Goal: Find specific page/section: Find specific page/section

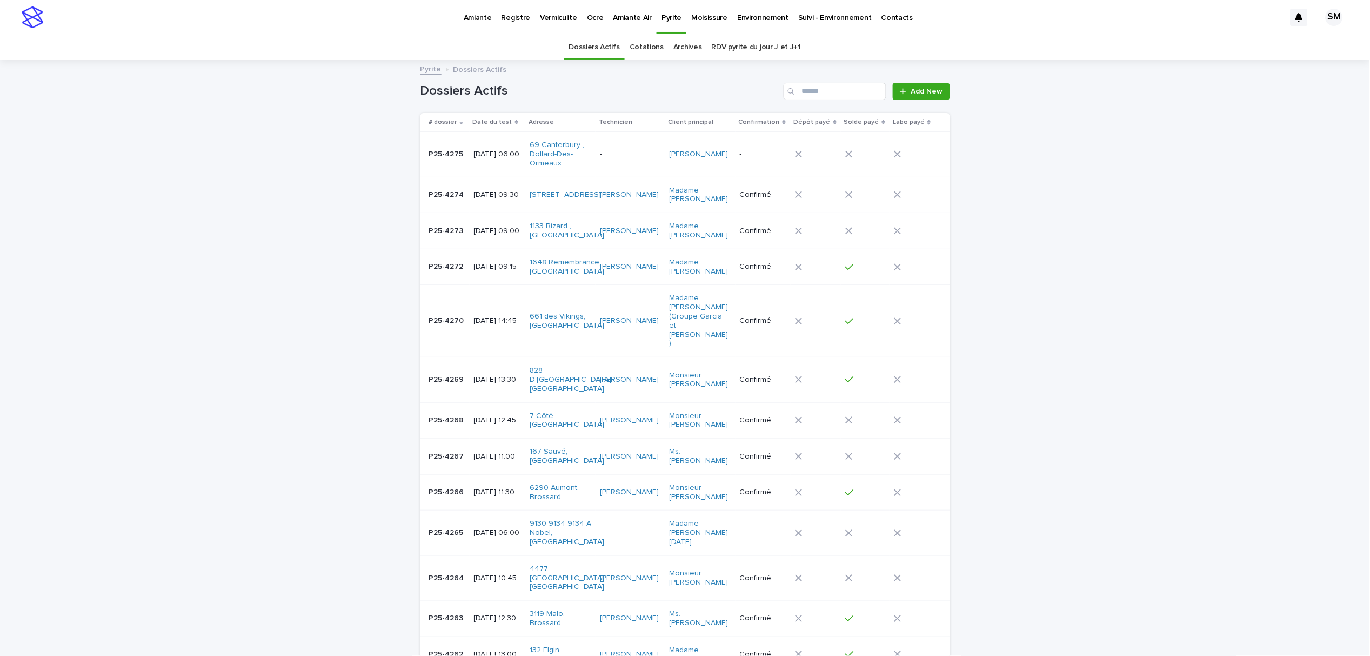
click at [471, 19] on p "Amiante" at bounding box center [478, 11] width 28 height 23
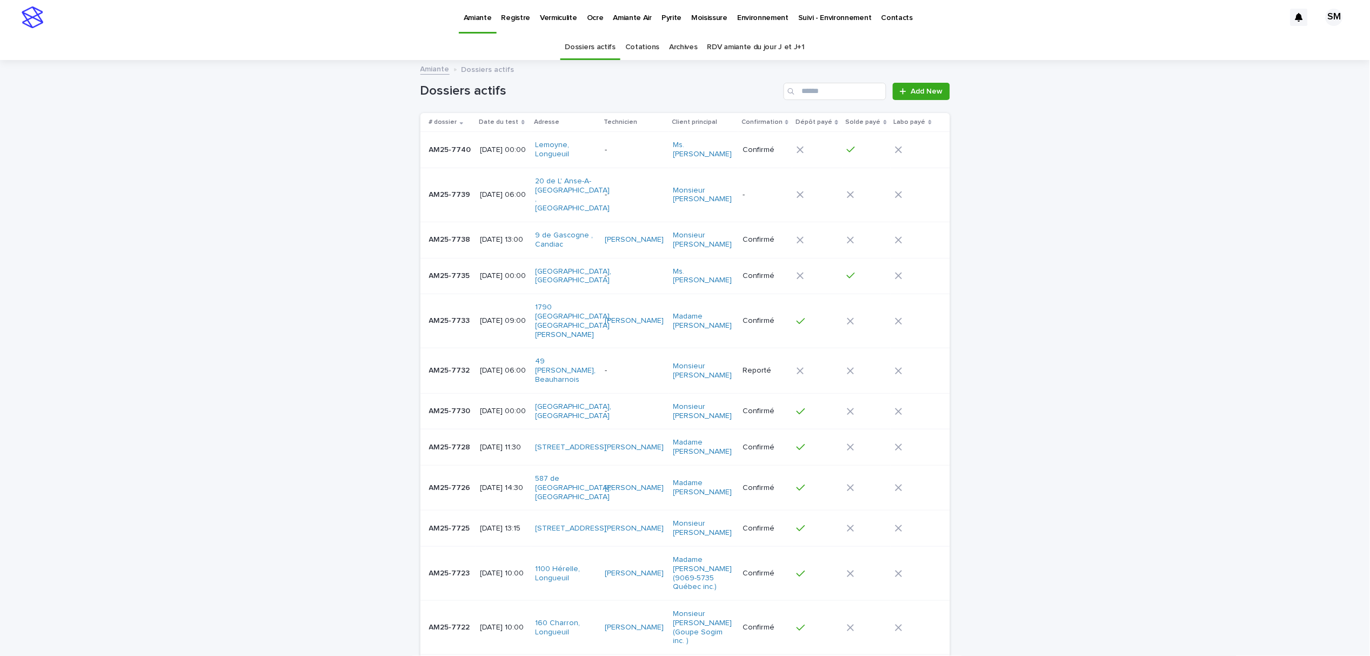
click at [455, 156] on div "AM25-7740 AM25-7740" at bounding box center [450, 150] width 43 height 18
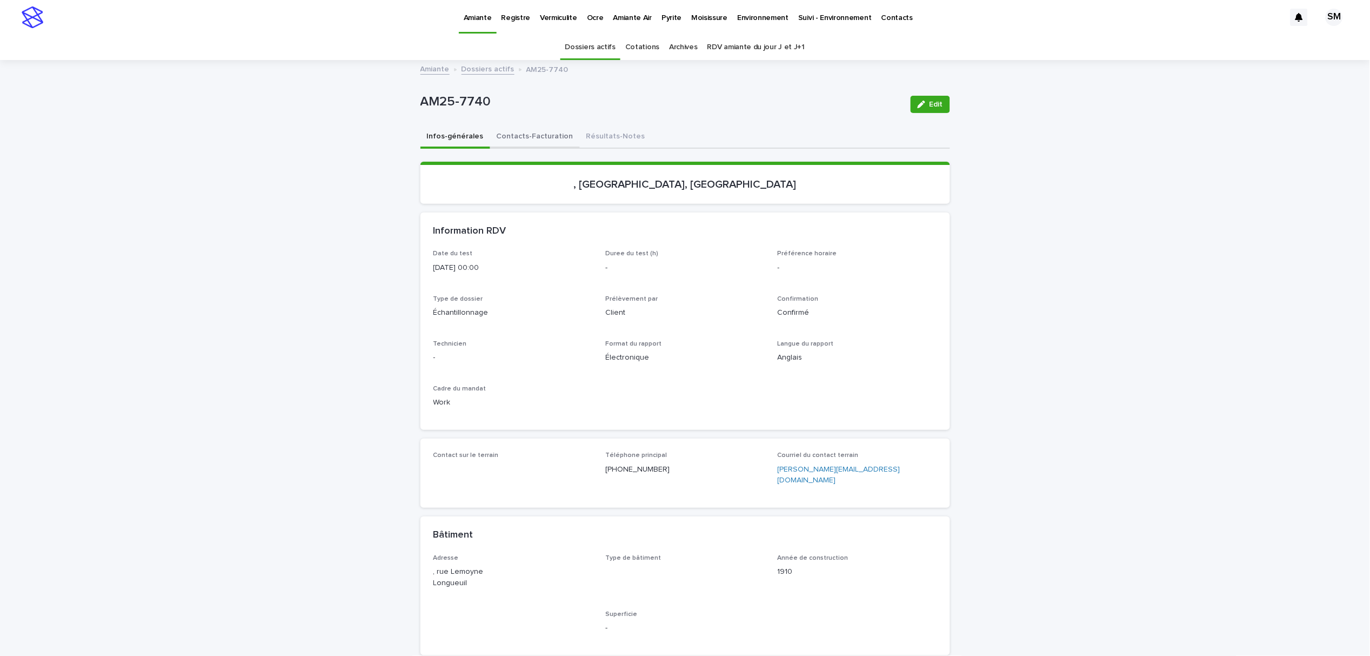
click at [514, 131] on button "Contacts-Facturation" at bounding box center [535, 137] width 90 height 23
click at [523, 132] on button "Contacts-Facturation" at bounding box center [535, 137] width 90 height 23
